Goal: Task Accomplishment & Management: Use online tool/utility

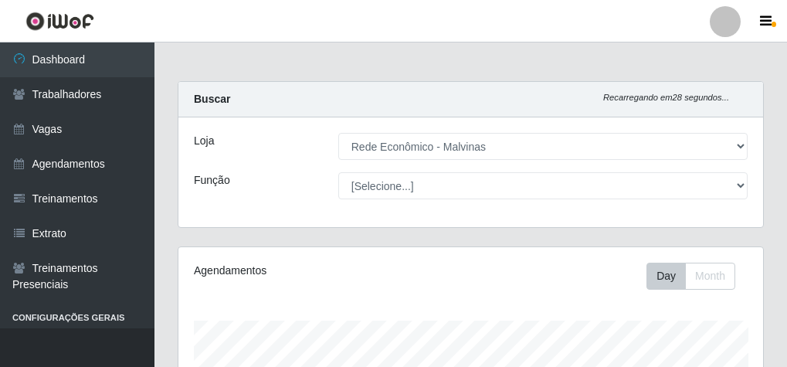
select select "194"
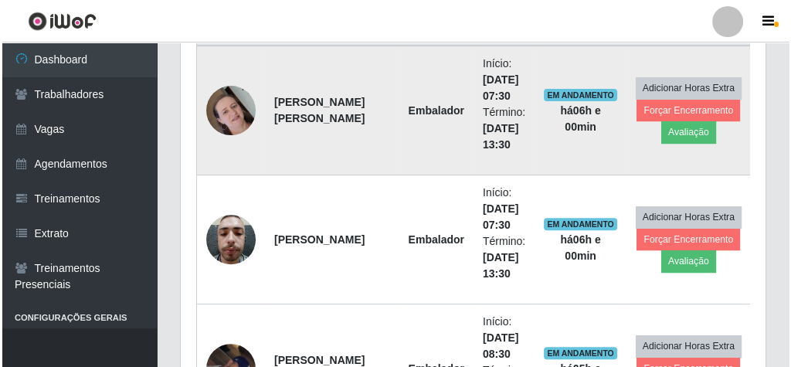
scroll to position [556, 0]
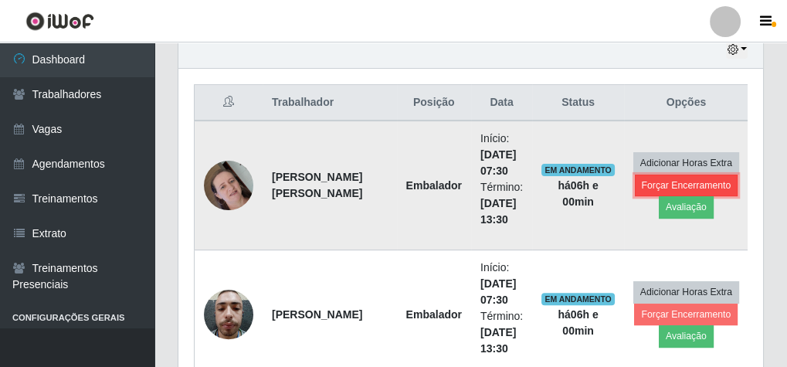
click at [647, 182] on button "Forçar Encerramento" at bounding box center [687, 186] width 104 height 22
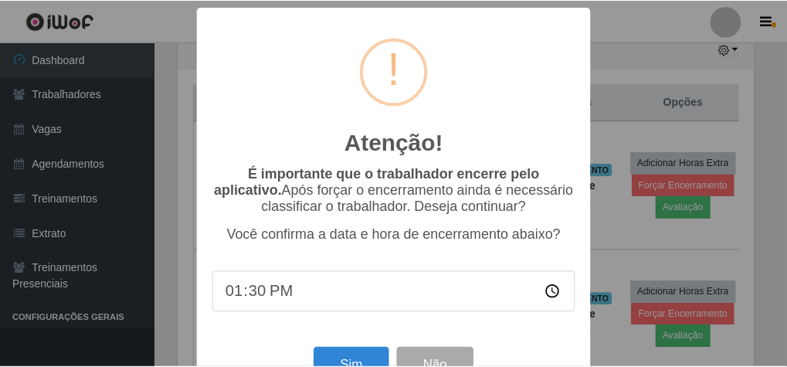
scroll to position [320, 580]
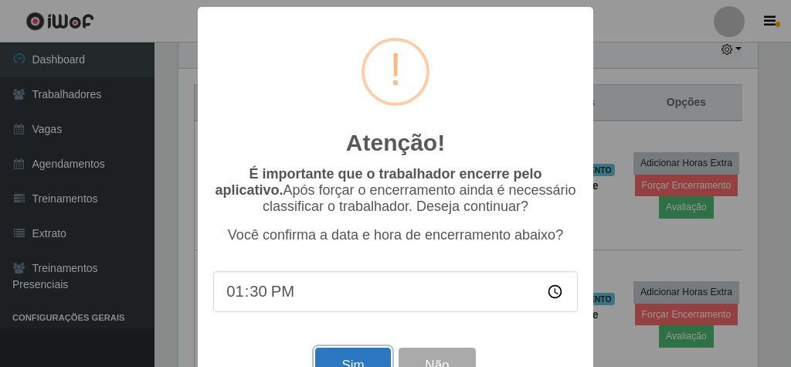
click at [328, 360] on button "Sim" at bounding box center [352, 366] width 75 height 36
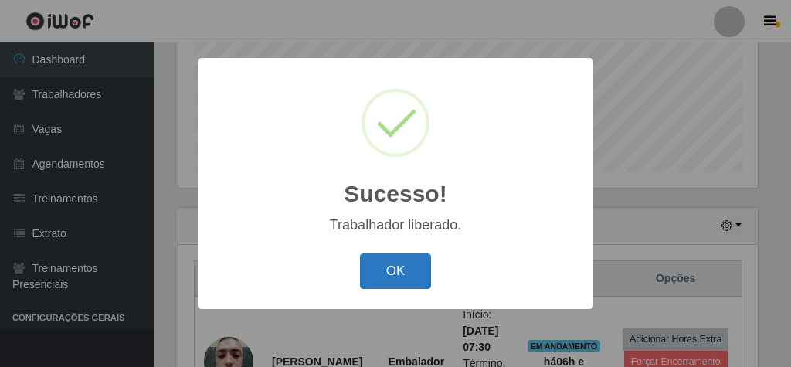
click at [427, 277] on button "OK" at bounding box center [396, 271] width 72 height 36
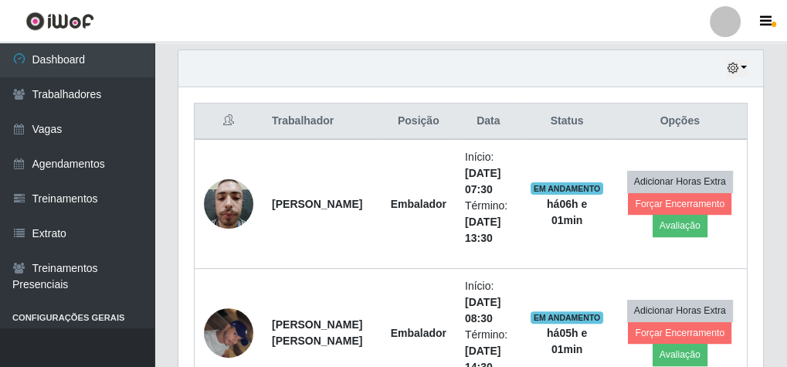
scroll to position [566, 0]
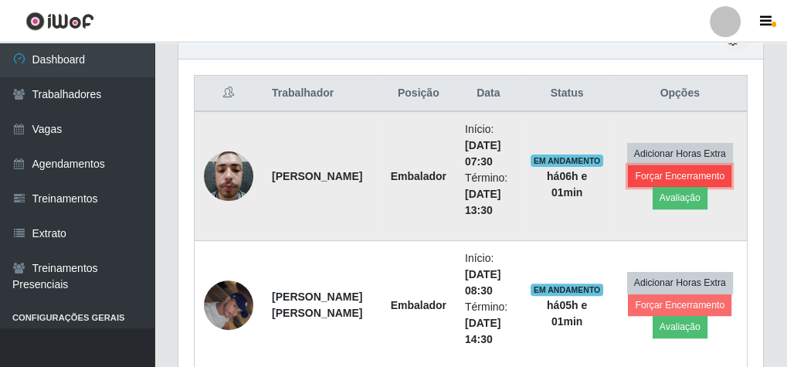
click at [690, 172] on button "Forçar Encerramento" at bounding box center [680, 176] width 104 height 22
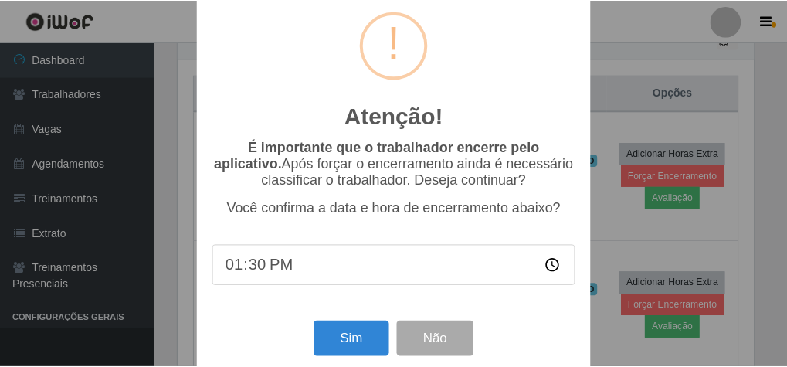
scroll to position [50, 0]
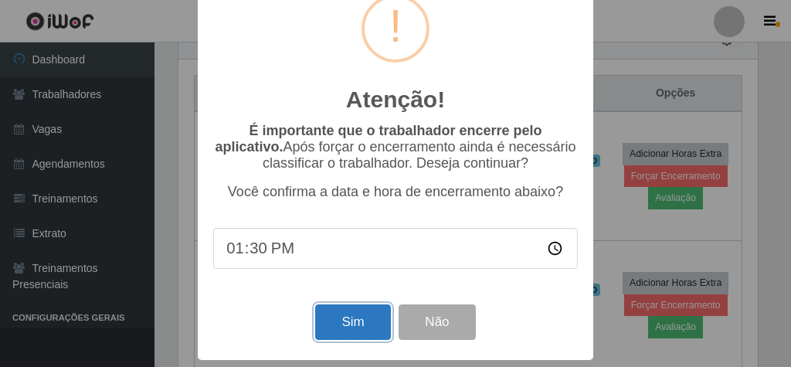
click at [348, 319] on button "Sim" at bounding box center [352, 322] width 75 height 36
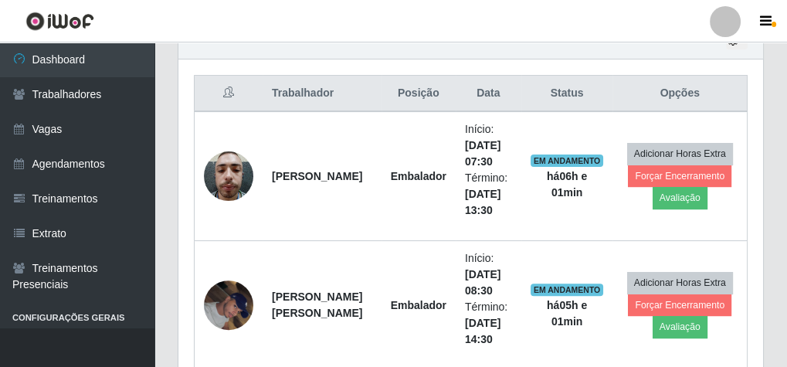
scroll to position [320, 580]
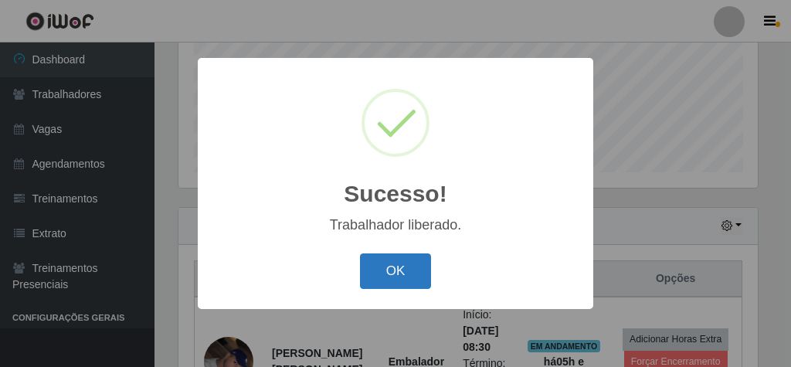
click at [391, 270] on button "OK" at bounding box center [396, 271] width 72 height 36
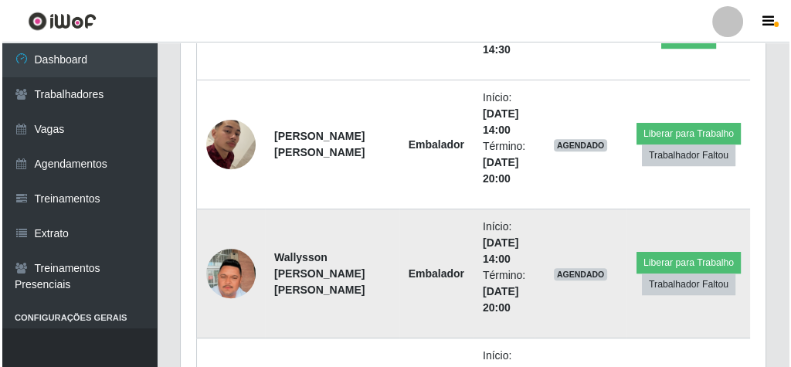
scroll to position [751, 0]
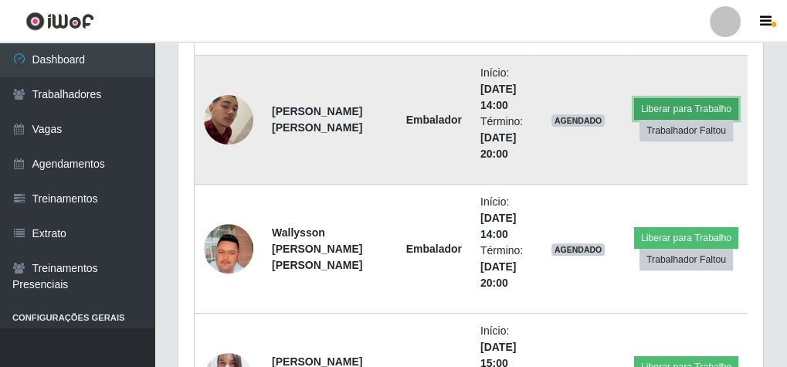
click at [638, 101] on button "Liberar para Trabalho" at bounding box center [686, 109] width 104 height 22
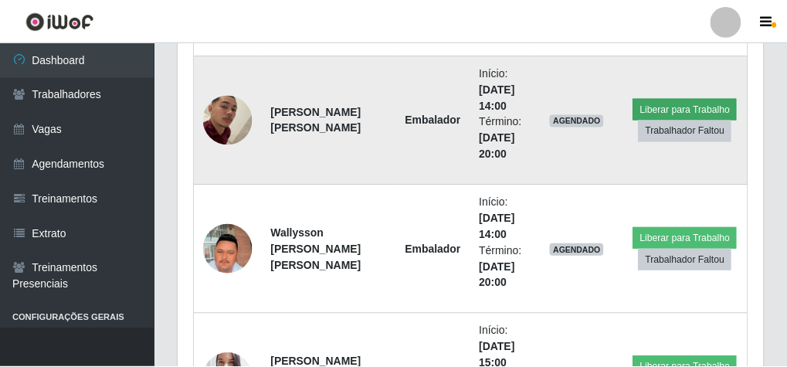
scroll to position [320, 580]
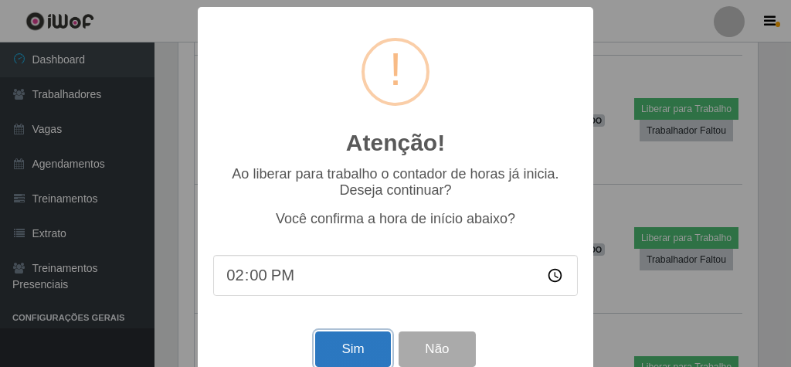
click at [367, 348] on button "Sim" at bounding box center [352, 349] width 75 height 36
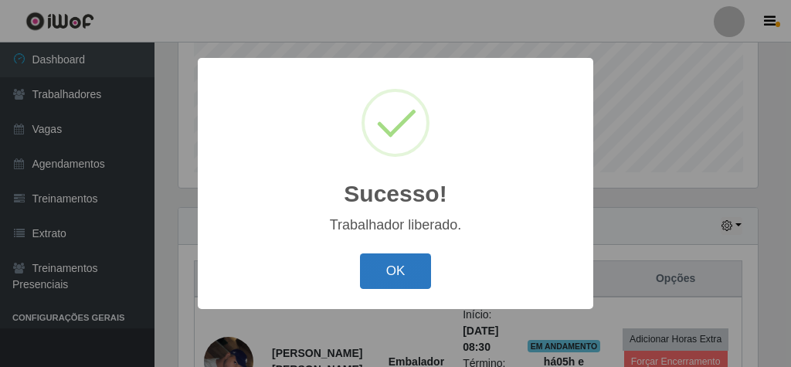
click at [394, 271] on button "OK" at bounding box center [396, 271] width 72 height 36
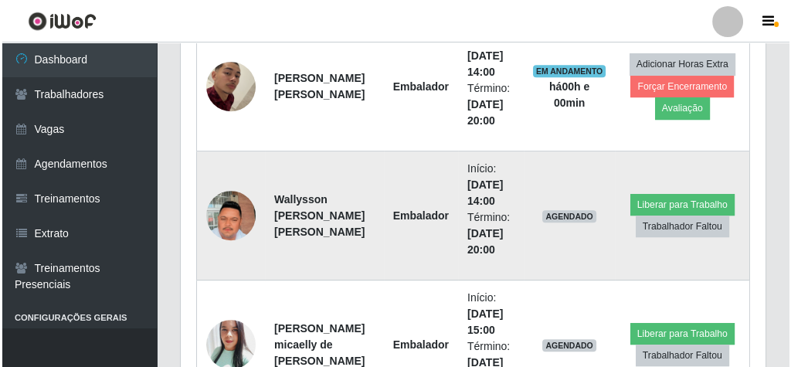
scroll to position [813, 0]
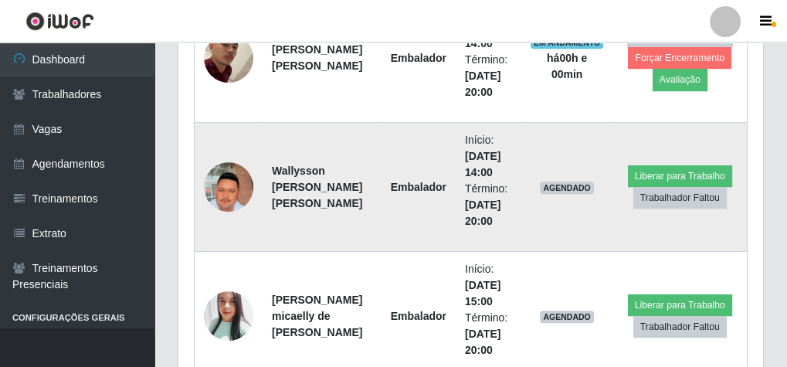
click at [654, 158] on td "Liberar para Trabalho Trabalhador Faltou" at bounding box center [680, 187] width 134 height 129
click at [654, 168] on button "Liberar para Trabalho" at bounding box center [680, 176] width 104 height 22
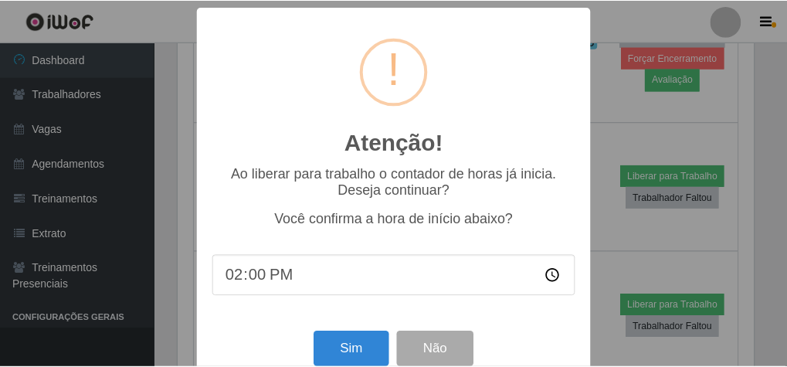
scroll to position [320, 580]
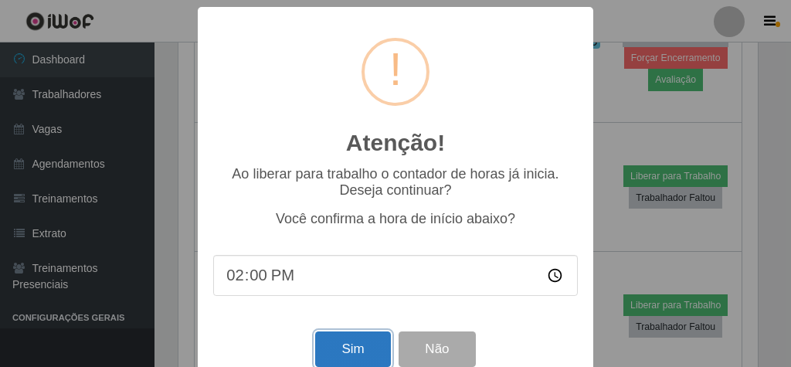
click at [325, 351] on button "Sim" at bounding box center [352, 349] width 75 height 36
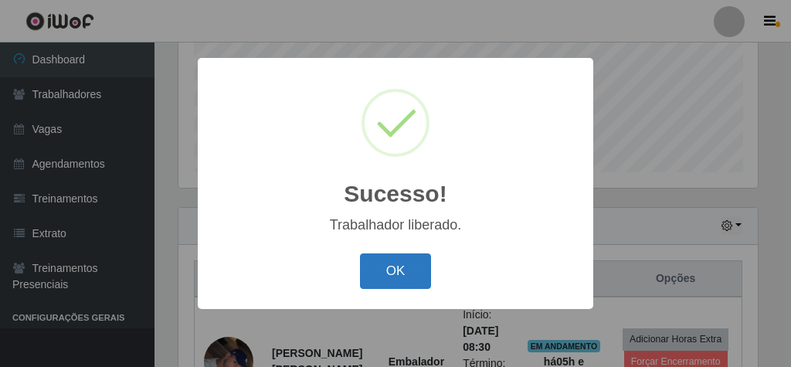
click at [397, 280] on button "OK" at bounding box center [396, 271] width 72 height 36
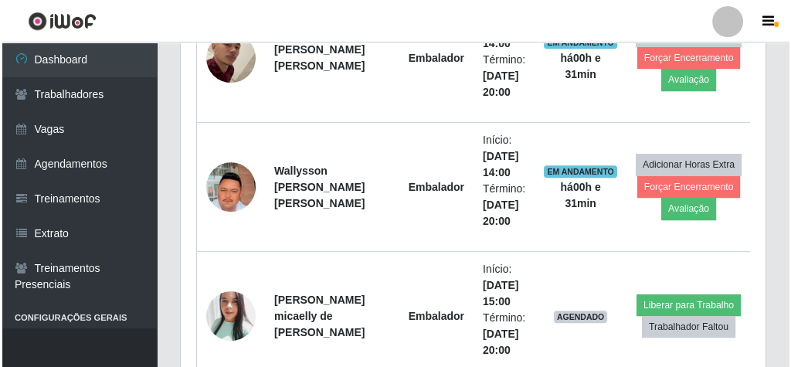
scroll to position [627, 0]
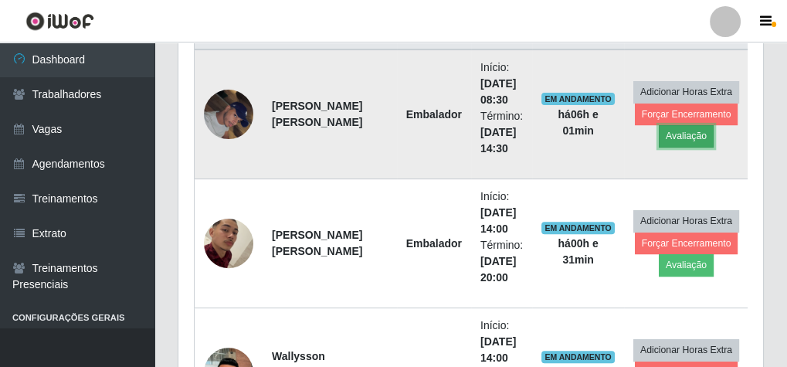
click at [659, 127] on button "Avaliação" at bounding box center [686, 136] width 55 height 22
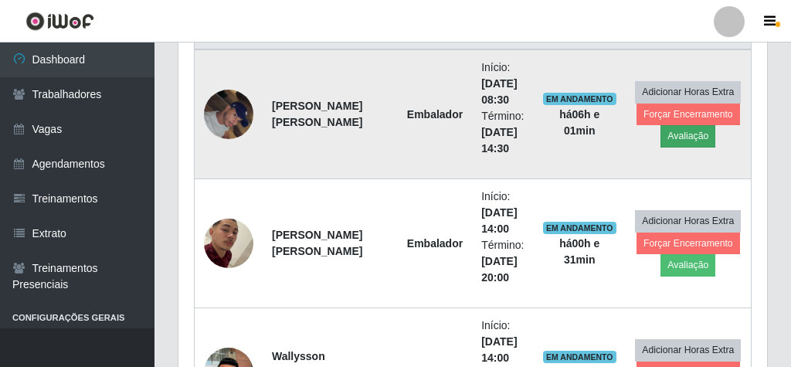
scroll to position [320, 580]
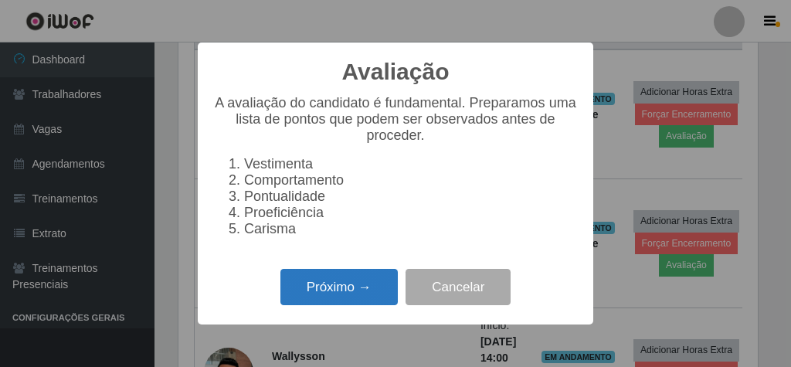
click at [386, 290] on button "Próximo →" at bounding box center [338, 287] width 117 height 36
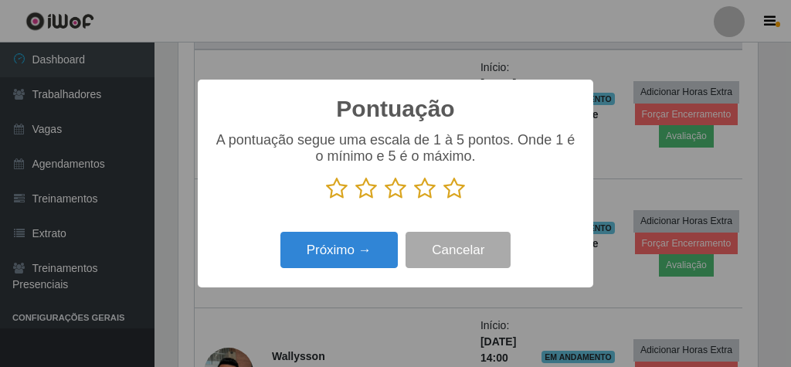
scroll to position [772368, 772108]
click at [449, 190] on icon at bounding box center [455, 188] width 22 height 23
click at [444, 200] on input "radio" at bounding box center [444, 200] width 0 height 0
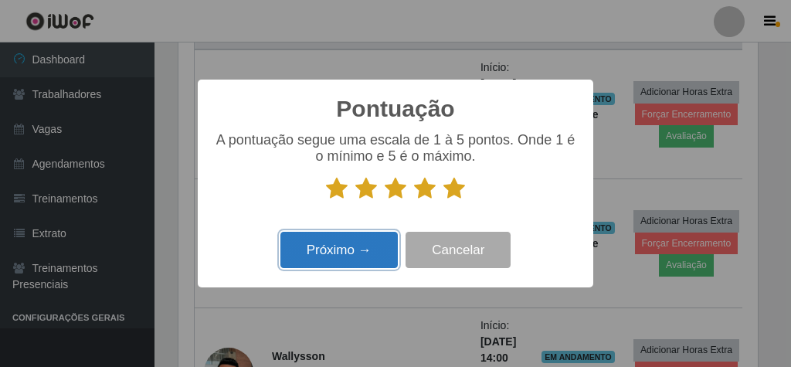
click at [382, 257] on button "Próximo →" at bounding box center [338, 250] width 117 height 36
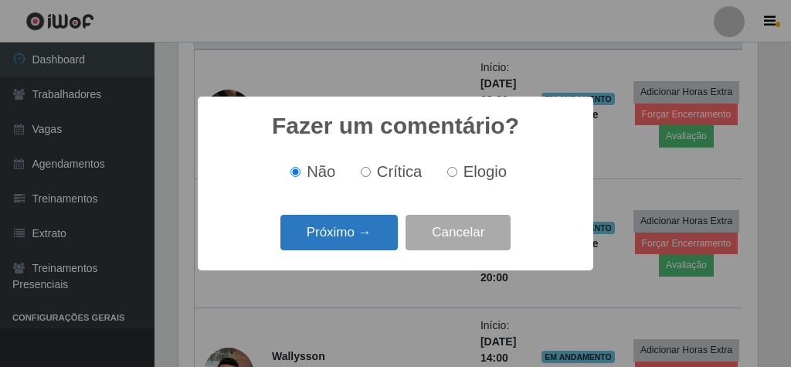
click at [365, 226] on button "Próximo →" at bounding box center [338, 233] width 117 height 36
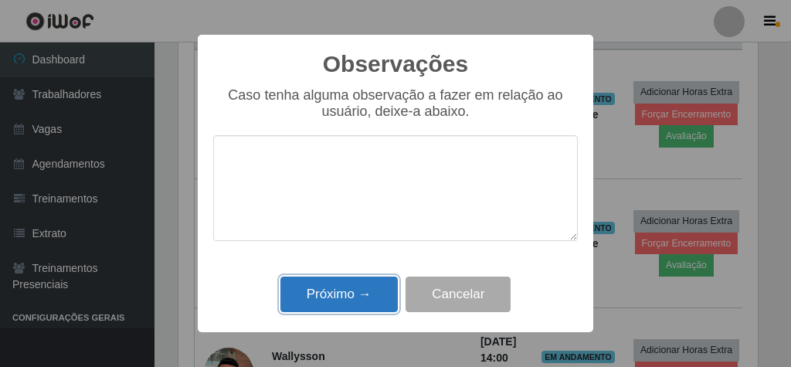
click at [359, 303] on button "Próximo →" at bounding box center [338, 295] width 117 height 36
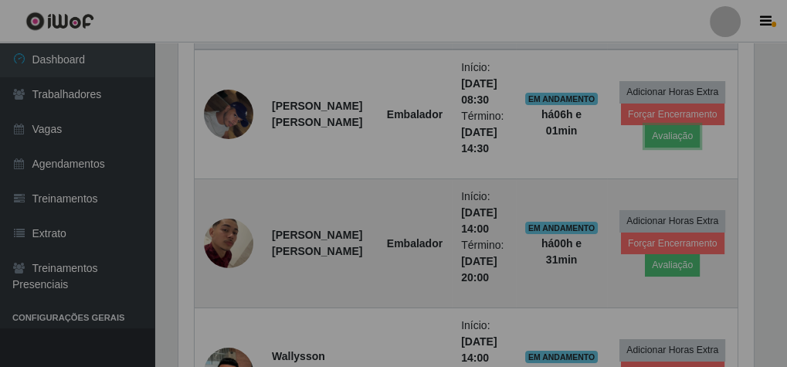
scroll to position [320, 585]
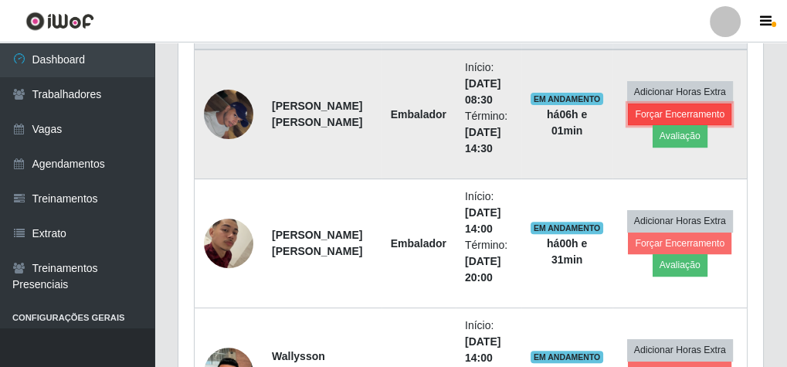
click at [661, 108] on button "Forçar Encerramento" at bounding box center [680, 115] width 104 height 22
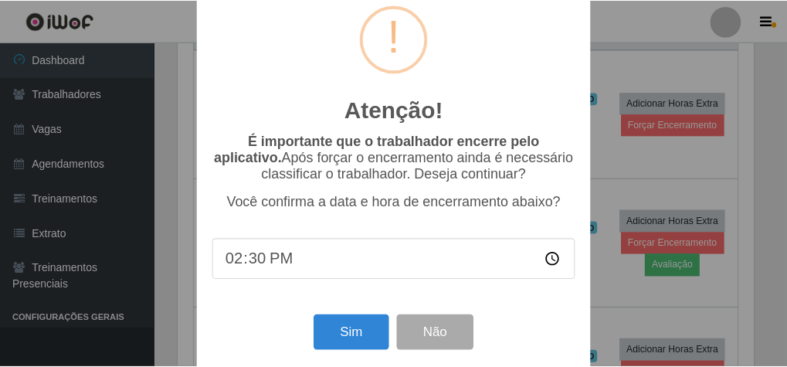
scroll to position [50, 0]
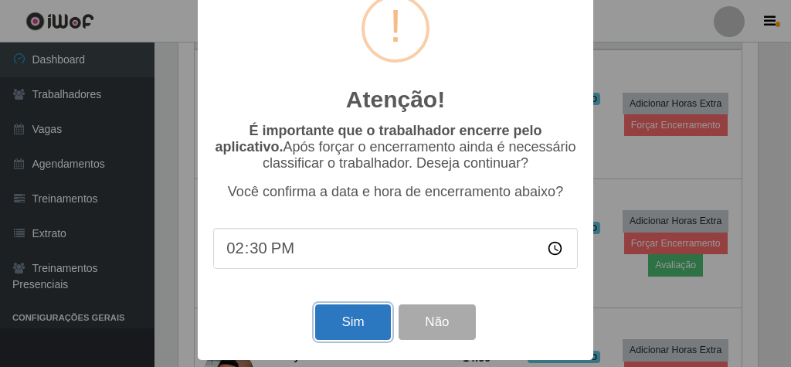
click at [365, 316] on button "Sim" at bounding box center [352, 322] width 75 height 36
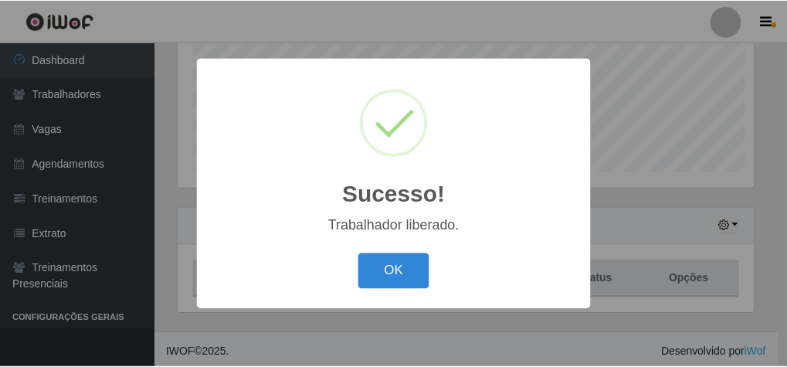
scroll to position [320, 580]
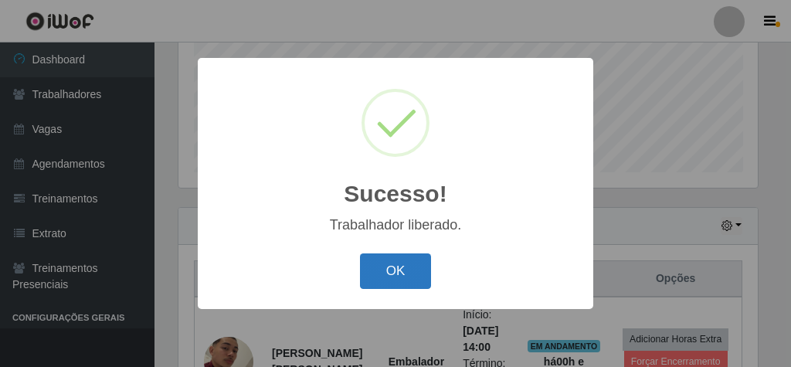
click at [391, 261] on button "OK" at bounding box center [396, 271] width 72 height 36
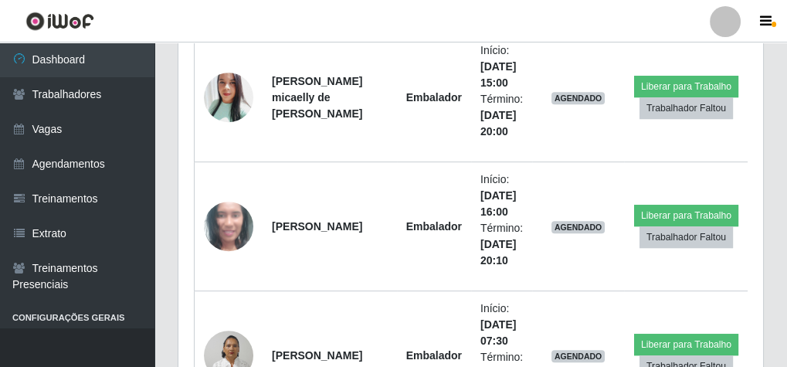
scroll to position [875, 0]
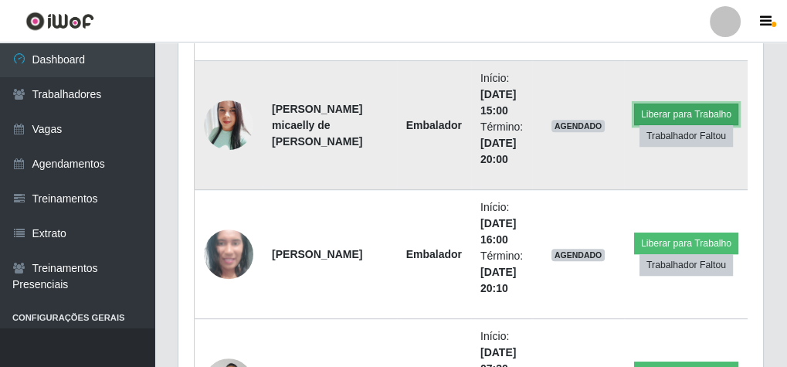
click at [695, 106] on button "Liberar para Trabalho" at bounding box center [686, 115] width 104 height 22
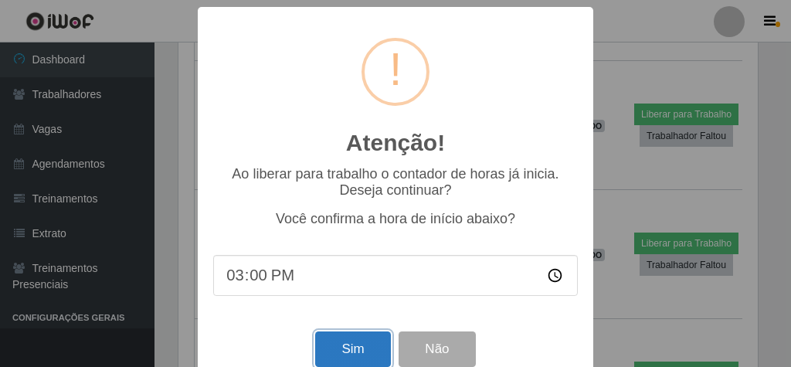
click at [356, 341] on button "Sim" at bounding box center [352, 349] width 75 height 36
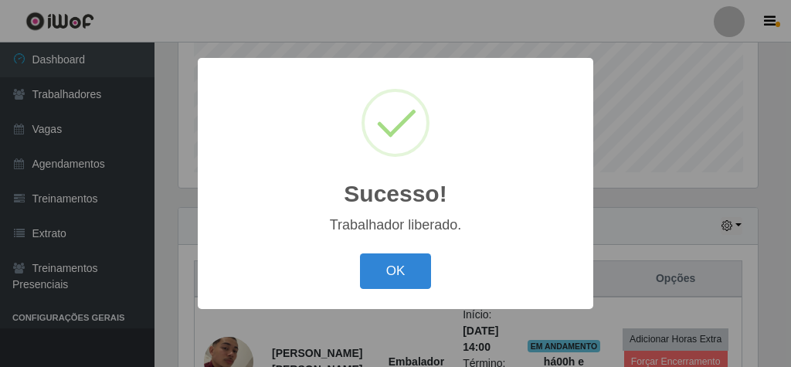
click at [69, 42] on div "Sucesso! × Trabalhador liberado. OK Cancel" at bounding box center [395, 183] width 791 height 367
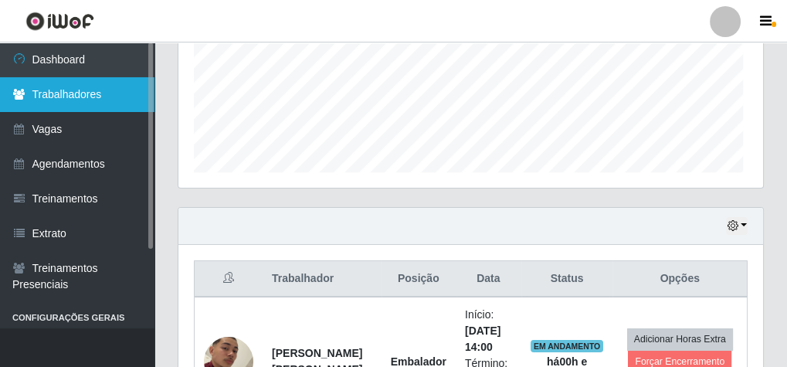
scroll to position [320, 585]
click at [80, 74] on link "Dashboard" at bounding box center [77, 59] width 155 height 35
click at [80, 103] on link "Trabalhadores" at bounding box center [77, 94] width 155 height 35
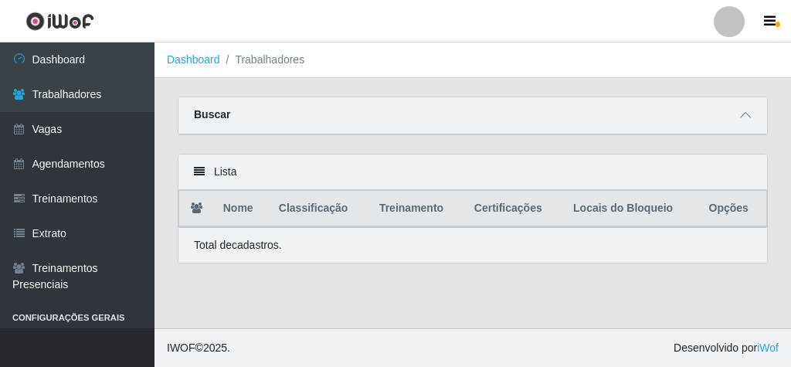
click at [354, 124] on div "Buscar" at bounding box center [472, 115] width 589 height 37
click at [744, 116] on icon at bounding box center [745, 115] width 11 height 11
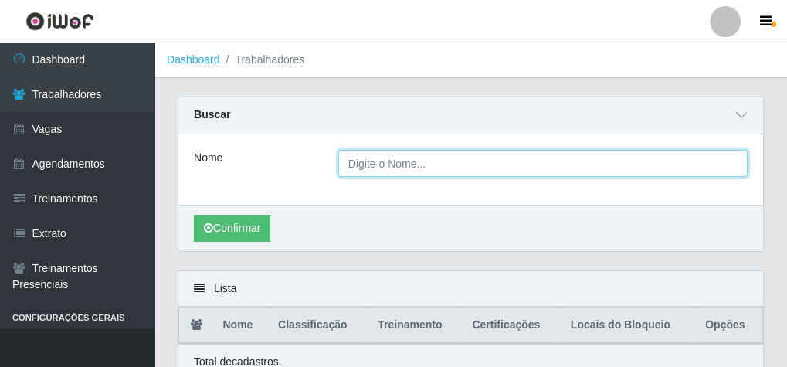
click at [387, 169] on input "Nome" at bounding box center [543, 163] width 410 height 27
type input "debora"
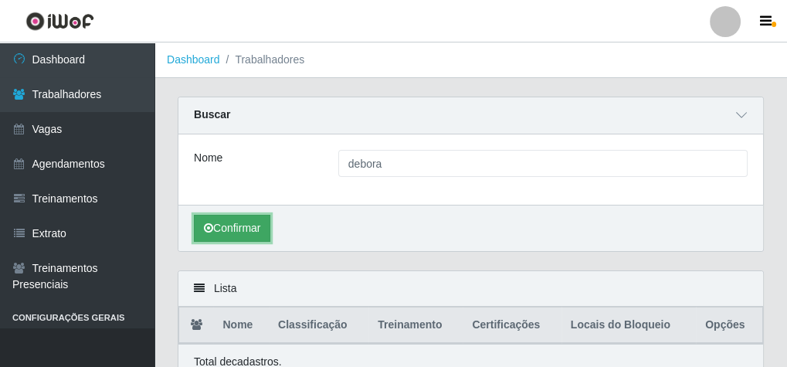
click at [252, 234] on button "Confirmar" at bounding box center [232, 228] width 76 height 27
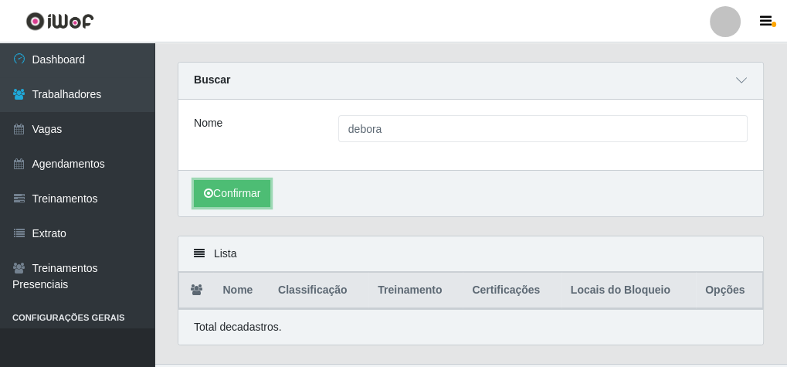
scroll to position [67, 0]
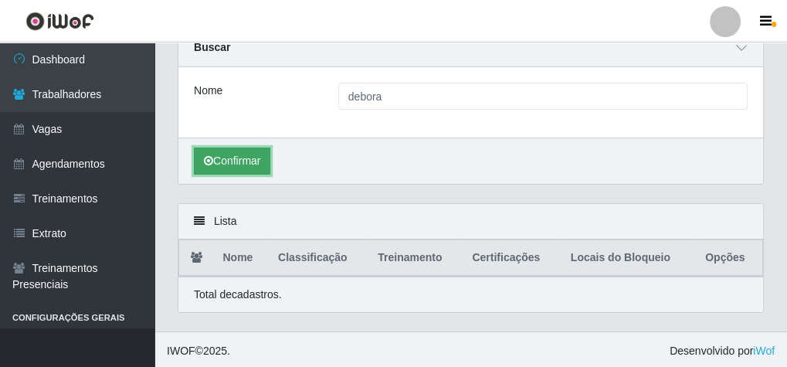
click at [259, 158] on button "Confirmar" at bounding box center [232, 161] width 76 height 27
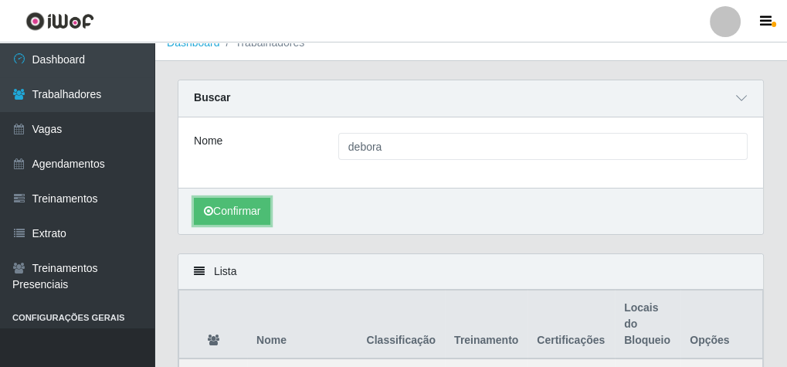
scroll to position [0, 0]
